Goal: Information Seeking & Learning: Learn about a topic

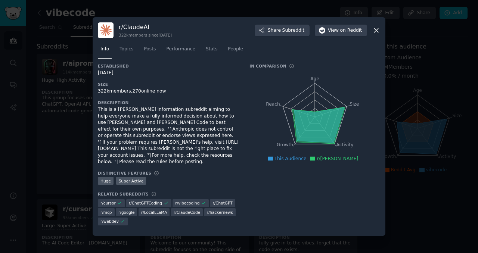
click at [404, 101] on div at bounding box center [239, 126] width 478 height 253
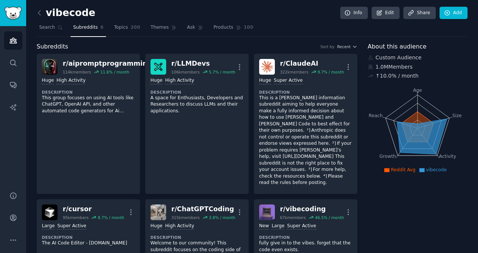
click at [118, 28] on span "Topics" at bounding box center [121, 27] width 14 height 7
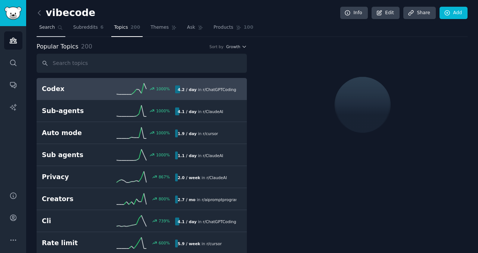
click at [59, 28] on icon at bounding box center [60, 27] width 5 height 5
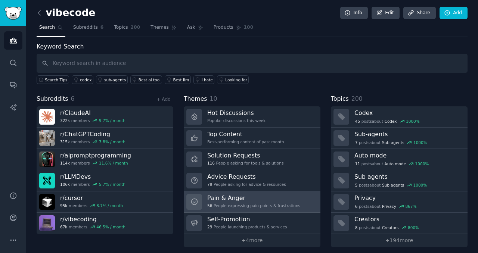
click at [234, 204] on div "56 People expressing pain points & frustrations" at bounding box center [253, 205] width 93 height 5
